Goal: Communication & Community: Answer question/provide support

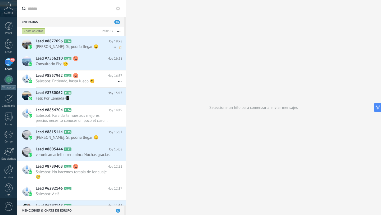
click at [80, 51] on div "Lead #8877096 A196 [DATE] 18:28 [PERSON_NAME]: Sí, podría llegar 😊" at bounding box center [81, 44] width 91 height 17
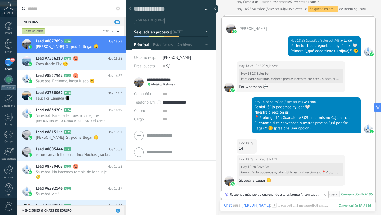
scroll to position [175, 0]
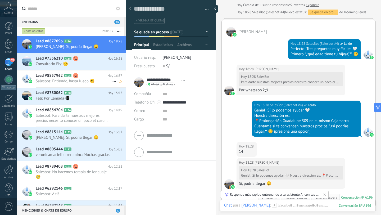
click at [78, 80] on span "Salesbot: Entiendo, hasta luego 😊" at bounding box center [74, 81] width 77 height 5
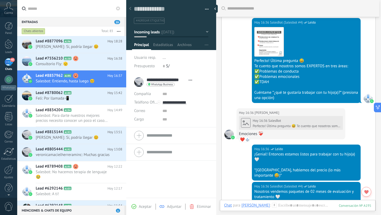
scroll to position [94, 0]
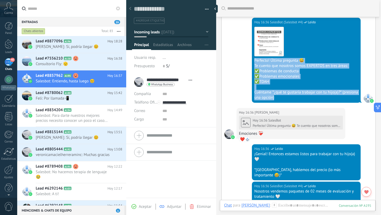
drag, startPoint x: 293, startPoint y: 98, endPoint x: 251, endPoint y: 62, distance: 55.2
click at [251, 62] on div "[DATE] 16:36 SalesBot (Salesbot #4) Leído Descargar Perfecto! Última pregunta 😅…" at bounding box center [299, 61] width 154 height 93
copy div "Perfecto! Última pregunta 😅 Te cuento que nosotros somos EXPERTOS en tres áreas…"
click at [61, 43] on span "Lead #8877096" at bounding box center [49, 41] width 27 height 5
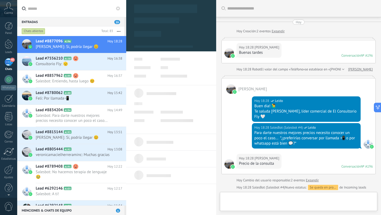
scroll to position [253, 0]
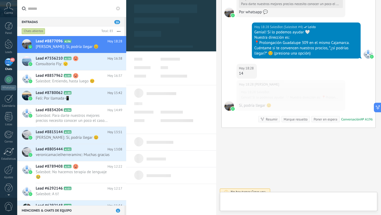
click at [252, 196] on div at bounding box center [298, 203] width 149 height 16
type textarea "**********"
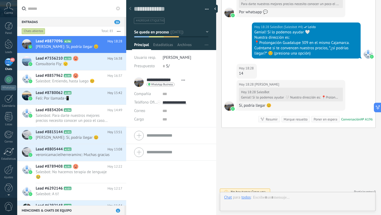
scroll to position [8, 0]
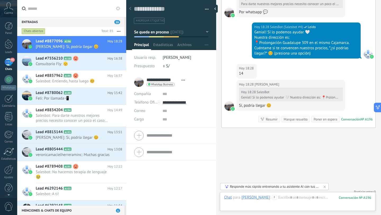
drag, startPoint x: 271, startPoint y: 199, endPoint x: 297, endPoint y: 196, distance: 25.6
click at [297, 196] on div "Chat para [PERSON_NAME] : 196" at bounding box center [297, 203] width 147 height 16
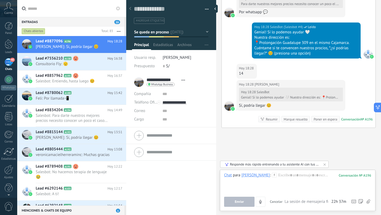
click at [297, 197] on div "Enviar Cancelar Rastrear clics en links ? Reducir links largos y rastrear clics…" at bounding box center [297, 202] width 147 height 10
click at [294, 184] on div at bounding box center [297, 183] width 147 height 20
paste div
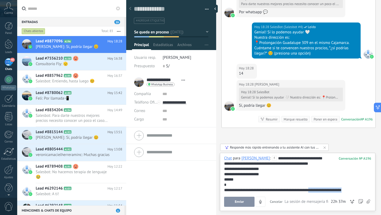
drag, startPoint x: 354, startPoint y: 188, endPoint x: 313, endPoint y: 190, distance: 41.9
click at [312, 190] on div "**********" at bounding box center [297, 190] width 147 height 5
click at [242, 199] on button "Enviar" at bounding box center [239, 202] width 30 height 10
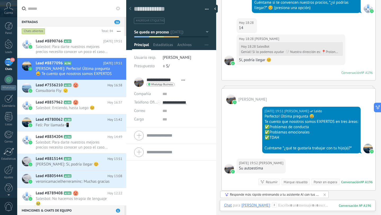
scroll to position [322, 0]
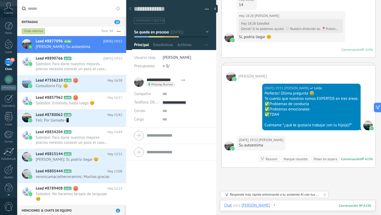
click at [289, 204] on div at bounding box center [297, 211] width 147 height 16
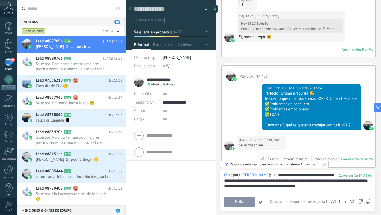
click at [241, 203] on span "Enviar" at bounding box center [239, 202] width 9 height 4
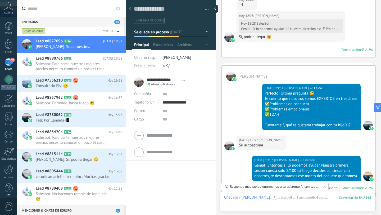
scroll to position [391, 0]
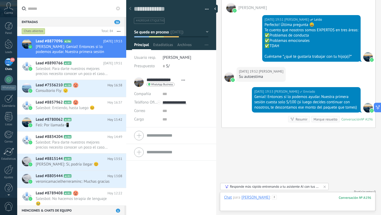
click at [306, 197] on div at bounding box center [297, 203] width 147 height 16
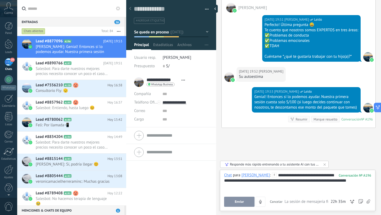
click at [235, 201] on span "Enviar" at bounding box center [239, 202] width 9 height 4
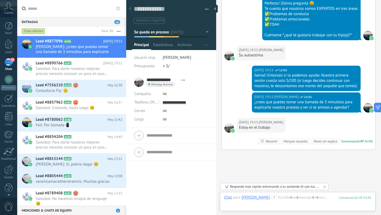
scroll to position [434, 0]
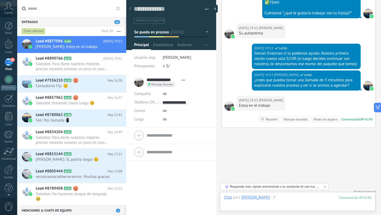
click at [288, 198] on div at bounding box center [297, 203] width 147 height 16
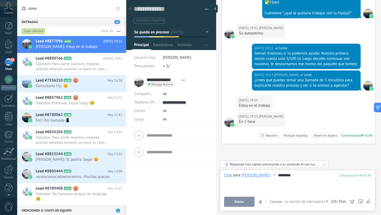
scroll to position [450, 0]
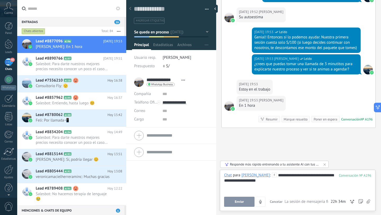
click at [243, 202] on span "Enviar" at bounding box center [239, 202] width 9 height 4
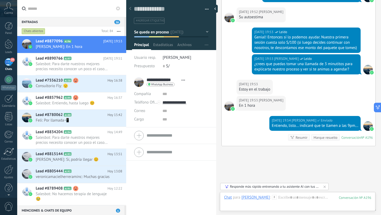
scroll to position [468, 0]
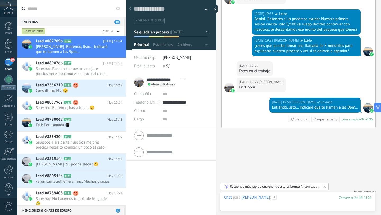
click at [289, 198] on div at bounding box center [297, 203] width 147 height 16
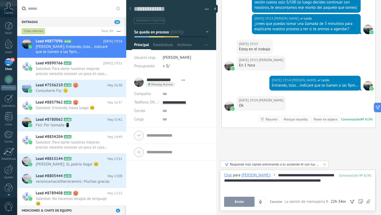
click at [240, 201] on span "Enviar" at bounding box center [239, 202] width 9 height 4
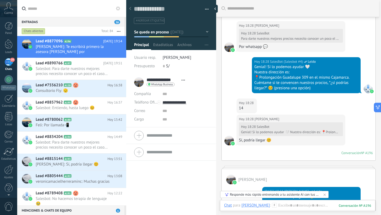
scroll to position [0, 0]
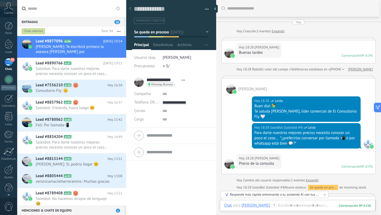
click at [294, 40] on div "[DATE] 18:28 [PERSON_NAME] Buenas tardes Conversación № A196 Conversación № A196" at bounding box center [299, 51] width 154 height 23
click at [112, 51] on icon at bounding box center [114, 52] width 6 height 6
click at [64, 50] on div at bounding box center [190, 107] width 381 height 215
click at [49, 45] on span "[PERSON_NAME]: Te escribirá primero la asesora [PERSON_NAME] por [PERSON_NAME] …" at bounding box center [74, 49] width 77 height 10
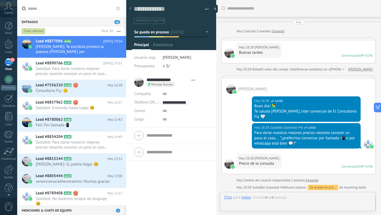
type textarea "**********"
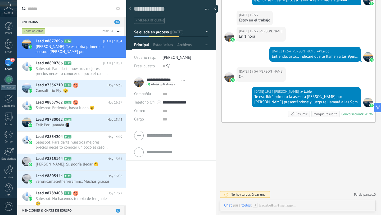
scroll to position [8, 0]
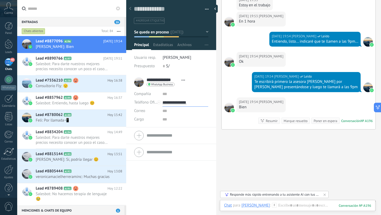
drag, startPoint x: 194, startPoint y: 101, endPoint x: 163, endPoint y: 101, distance: 30.7
click at [163, 101] on input "**********" at bounding box center [186, 102] width 46 height 8
type input "**********"
click at [169, 130] on icon at bounding box center [169, 130] width 4 height 4
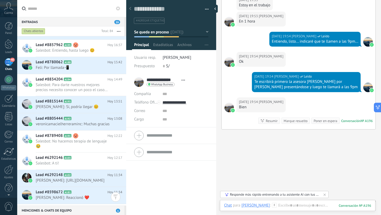
scroll to position [28, 0]
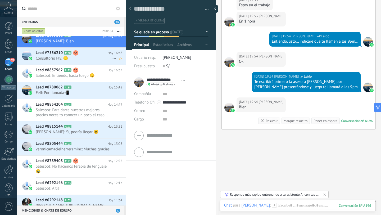
click at [77, 54] on use at bounding box center [75, 52] width 5 height 5
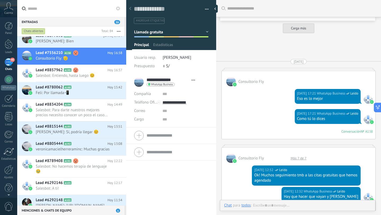
type textarea "**********"
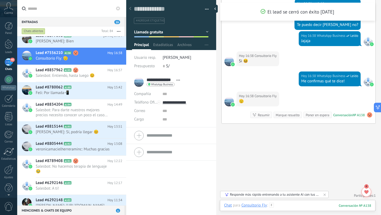
click at [286, 206] on div at bounding box center [297, 211] width 147 height 16
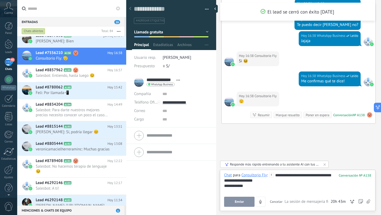
click at [243, 203] on span "Enviar" at bounding box center [239, 202] width 9 height 4
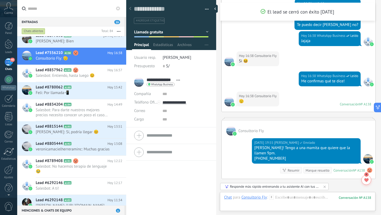
scroll to position [758, 0]
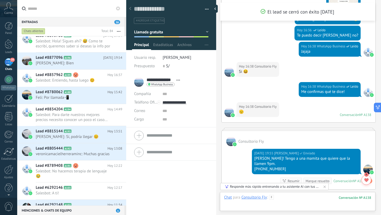
click at [281, 196] on div at bounding box center [297, 203] width 147 height 16
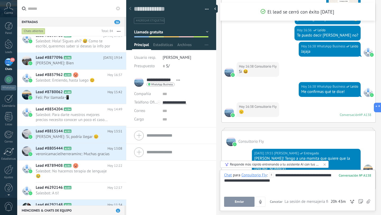
click at [237, 199] on button "Enviar" at bounding box center [239, 202] width 30 height 10
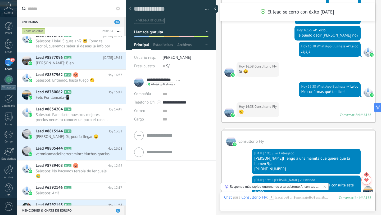
scroll to position [841, 0]
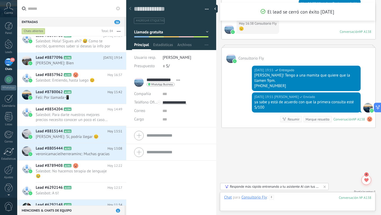
click at [289, 198] on div at bounding box center [297, 203] width 147 height 16
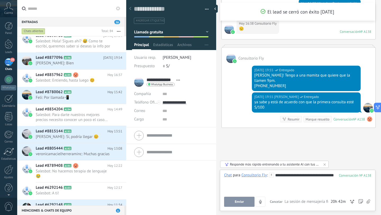
click at [240, 203] on span "Enviar" at bounding box center [239, 202] width 9 height 4
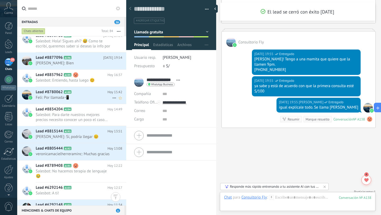
scroll to position [0, 0]
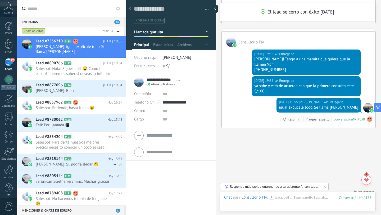
click at [92, 161] on h2 "Lead #8815144 A193" at bounding box center [72, 158] width 72 height 5
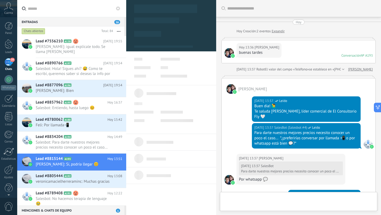
type textarea "**********"
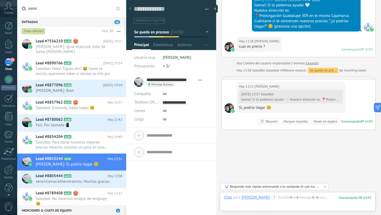
scroll to position [242, 0]
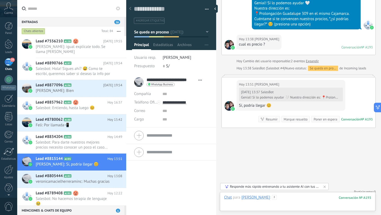
click at [311, 201] on div at bounding box center [297, 203] width 147 height 16
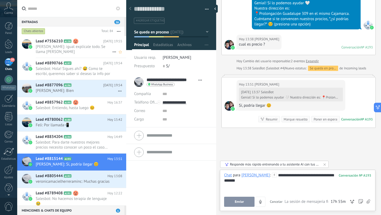
click at [73, 48] on span "[PERSON_NAME]: igual explícale todo. Se llama [PERSON_NAME]" at bounding box center [74, 49] width 77 height 10
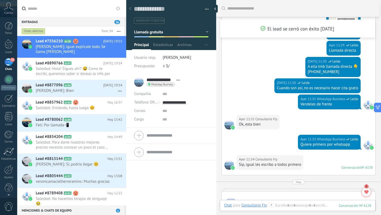
scroll to position [374, 0]
click at [85, 164] on span "[PERSON_NAME]: Sí, podría llegar 😊" at bounding box center [74, 164] width 77 height 5
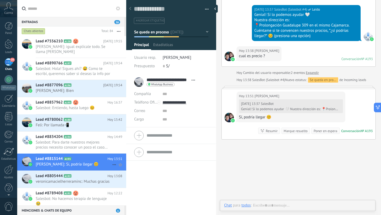
scroll to position [8, 0]
click at [56, 72] on span "Salesbot: Hola! Sigues ahí? 😅 Como te escribí, queremos saber si deseas la info…" at bounding box center [74, 71] width 77 height 10
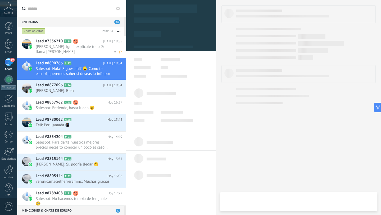
click at [55, 48] on span "[PERSON_NAME]: igual explícale todo. Se llama [PERSON_NAME]" at bounding box center [74, 49] width 77 height 10
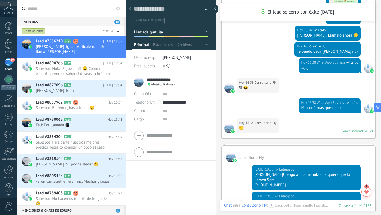
scroll to position [781, 0]
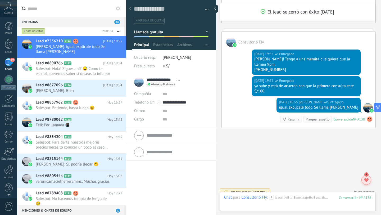
click at [369, 178] on div at bounding box center [367, 180] width 10 height 10
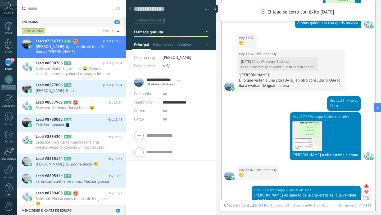
scroll to position [743, 0]
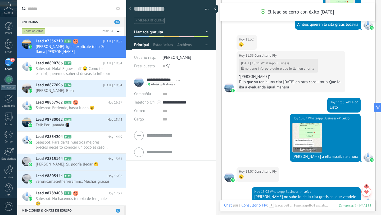
click at [305, 142] on img at bounding box center [307, 137] width 29 height 29
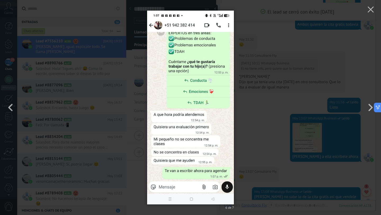
click at [275, 102] on div "6 de 7" at bounding box center [190, 107] width 381 height 215
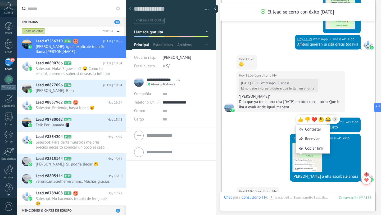
scroll to position [854, 0]
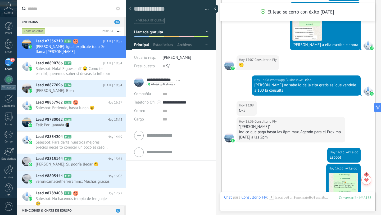
click at [291, 169] on div "[DATE] 16:36 WhatsApp Business Leído Descargar" at bounding box center [299, 186] width 154 height 44
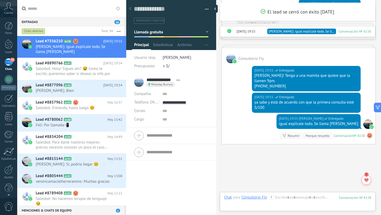
scroll to position [1152, 0]
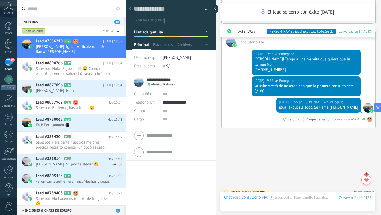
click at [61, 161] on span "Lead #8815144" at bounding box center [49, 158] width 27 height 5
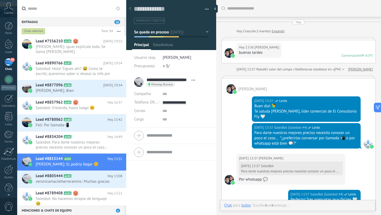
type textarea "**********"
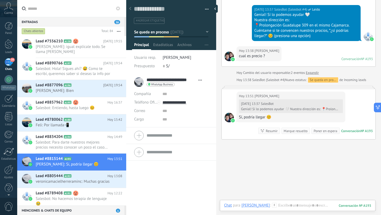
click at [289, 198] on div "Buscar Carga más [DATE] [DATE] Creación: 2 eventos Expandir [DATE] 13:36 [PERSO…" at bounding box center [298, 1] width 165 height 462
click at [297, 202] on div "Chat Correo Nota Tarea Chat para [PERSON_NAME] : 193 Enviar Cancelar Rastrear c…" at bounding box center [298, 209] width 156 height 19
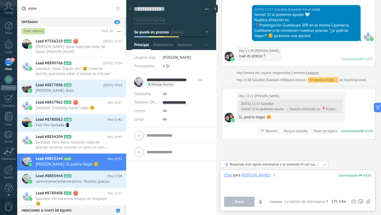
click at [304, 179] on div at bounding box center [297, 183] width 147 height 20
click at [243, 199] on button "Enviar" at bounding box center [239, 202] width 30 height 10
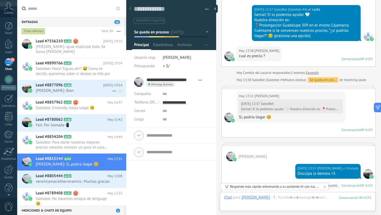
scroll to position [297, 0]
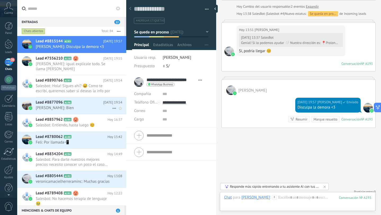
click at [76, 107] on span "[PERSON_NAME]: Bien" at bounding box center [74, 107] width 77 height 5
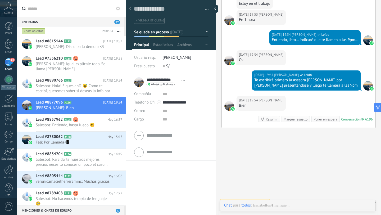
scroll to position [359, 0]
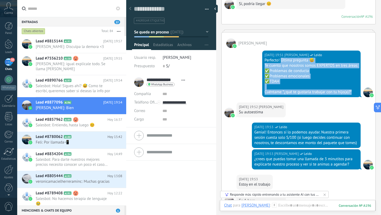
drag, startPoint x: 280, startPoint y: 55, endPoint x: 351, endPoint y: 86, distance: 77.6
click at [351, 86] on div "Perfecto! Última pregunta 😅 Te cuento que nosotros somos EXPERTOS en tres áreas…" at bounding box center [312, 76] width 94 height 37
copy div "Última pregunta 😅 Te cuento que nosotros somos EXPERTOS en tres áreas: ✅Problem…"
click at [73, 46] on span "[PERSON_NAME]: Disculpa la demora <3" at bounding box center [74, 46] width 77 height 5
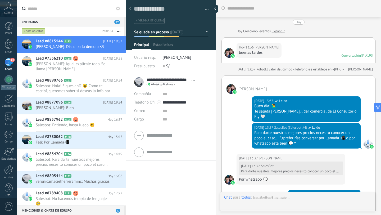
type textarea "**********"
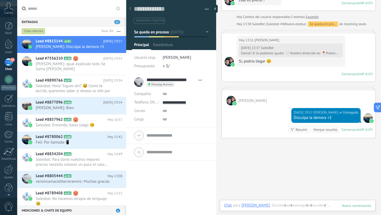
scroll to position [8, 0]
click at [307, 212] on div at bounding box center [298, 212] width 156 height 5
click at [307, 208] on div at bounding box center [297, 211] width 147 height 16
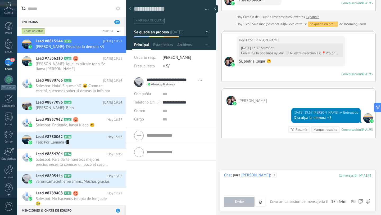
paste div
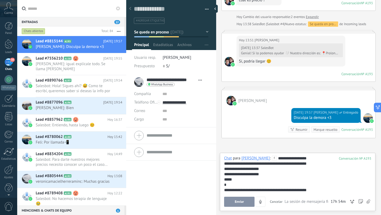
click at [230, 203] on button "Enviar" at bounding box center [239, 202] width 30 height 10
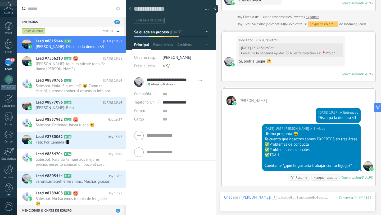
scroll to position [345, 0]
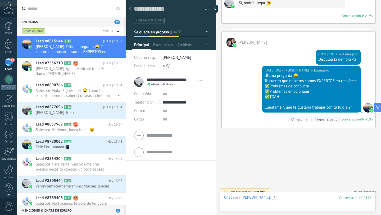
click at [306, 200] on div at bounding box center [297, 203] width 147 height 16
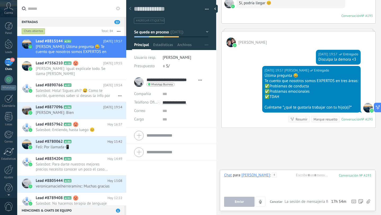
click at [82, 108] on h2 "Lead #8877096 A196" at bounding box center [70, 107] width 68 height 5
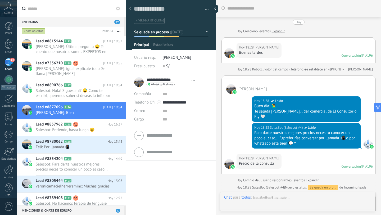
type textarea "**********"
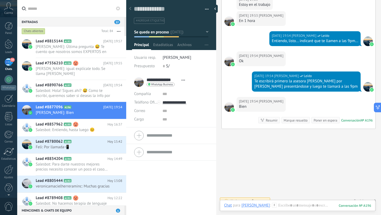
click at [306, 201] on div "Chat Correo Nota Tarea Chat para [PERSON_NAME] : 196 Enviar Cancelar Rastrear c…" at bounding box center [298, 209] width 156 height 19
